Goal: Task Accomplishment & Management: Complete application form

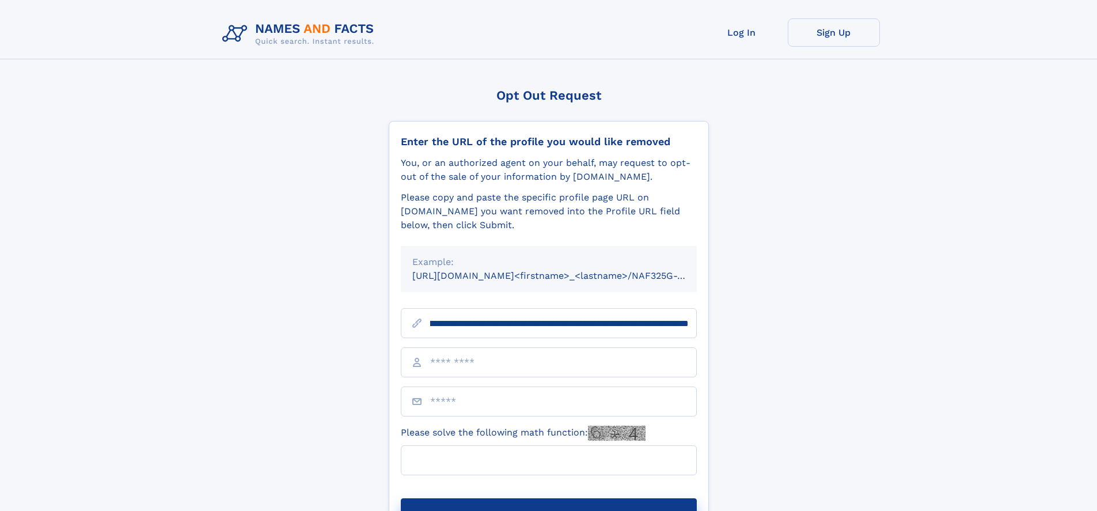
scroll to position [0, 120]
type input "**********"
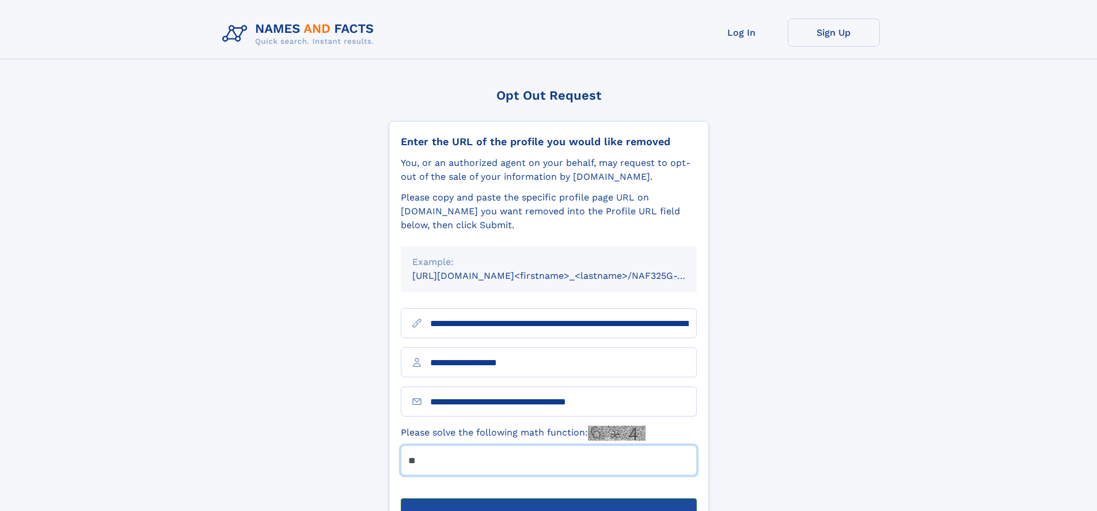
type input "**"
click at [548, 498] on button "Submit Opt Out Request" at bounding box center [549, 516] width 296 height 37
